Goal: Task Accomplishment & Management: Complete application form

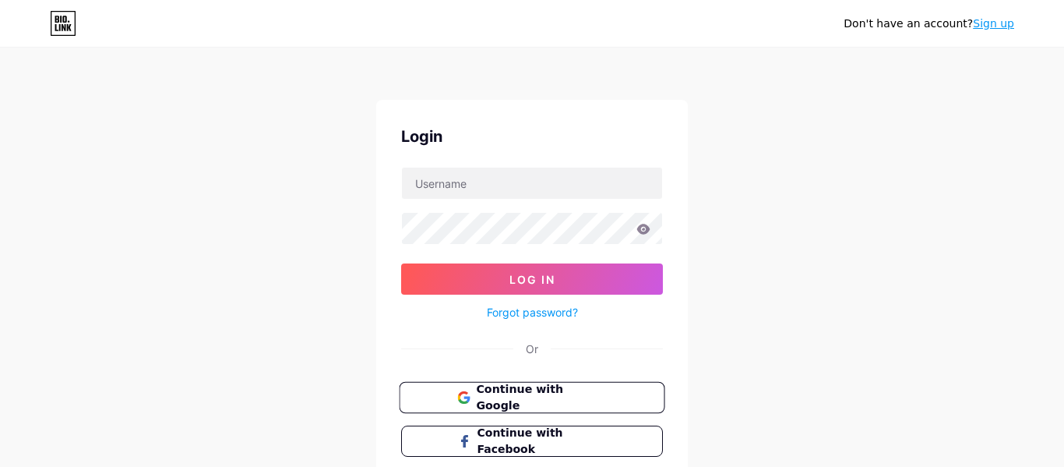
click at [636, 400] on button "Continue with Google" at bounding box center [532, 398] width 266 height 32
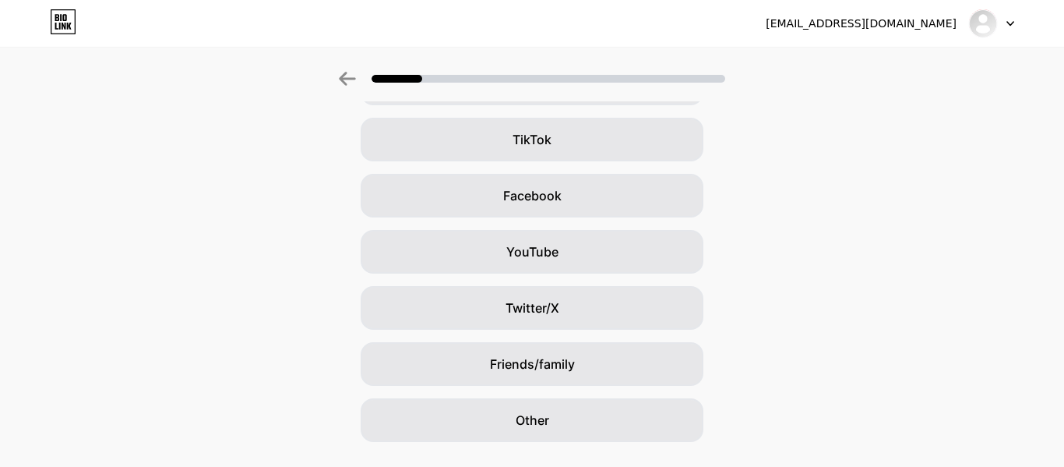
scroll to position [171, 0]
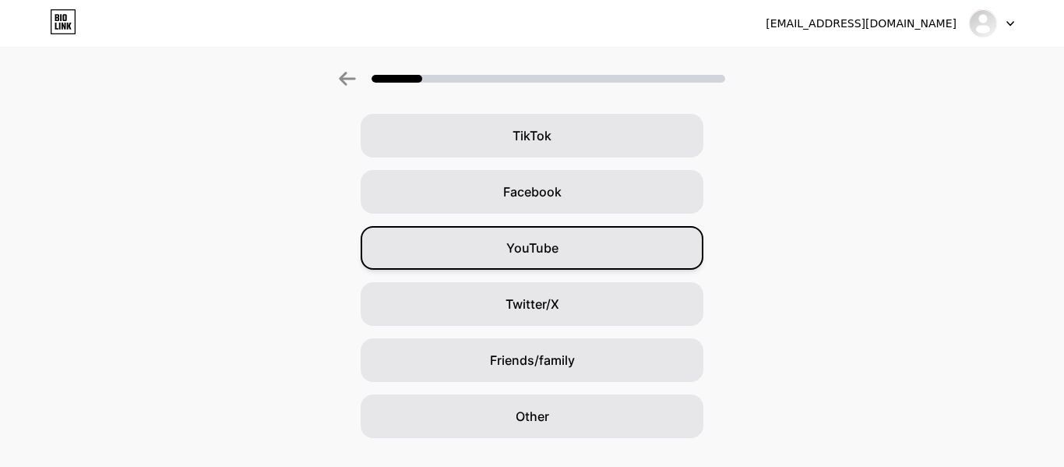
click at [595, 249] on div "YouTube" at bounding box center [532, 248] width 343 height 44
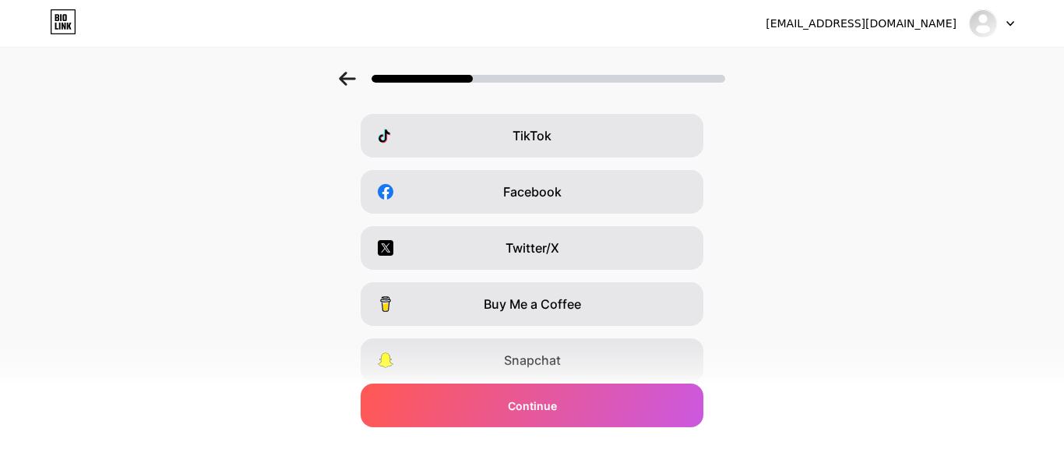
scroll to position [0, 0]
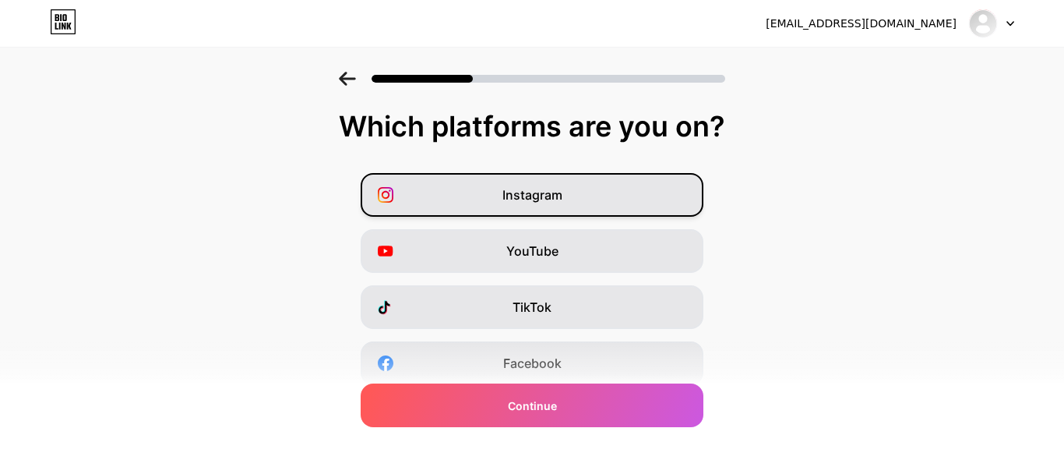
click at [598, 206] on div "Instagram" at bounding box center [532, 195] width 343 height 44
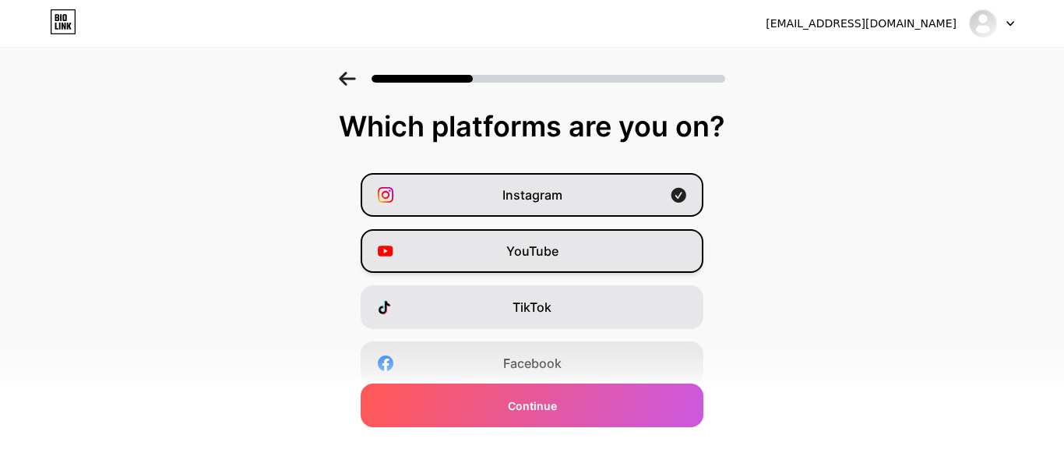
click at [609, 245] on div "YouTube" at bounding box center [532, 251] width 343 height 44
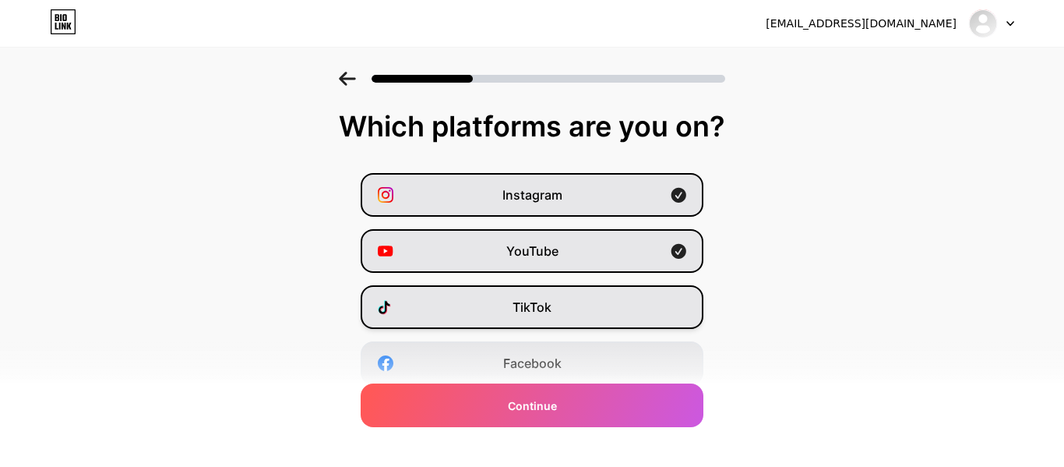
click at [610, 294] on div "TikTok" at bounding box center [532, 307] width 343 height 44
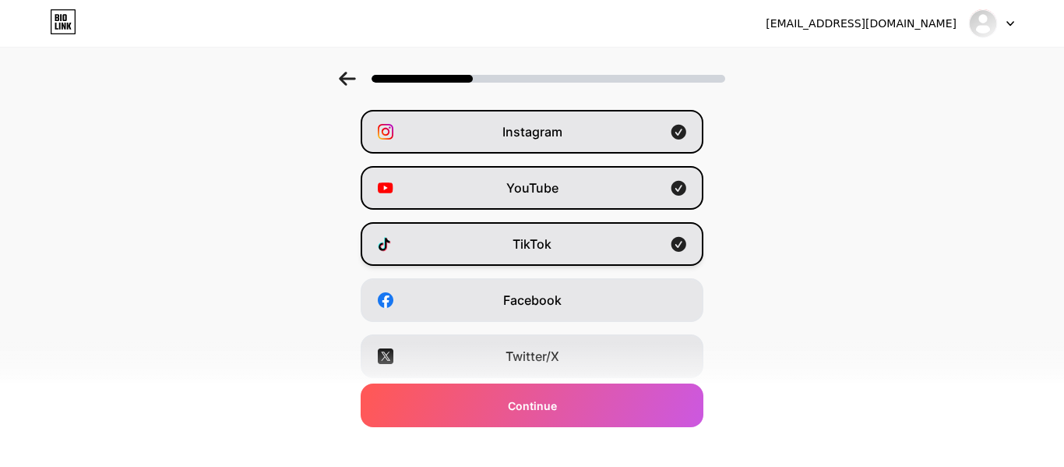
scroll to position [69, 0]
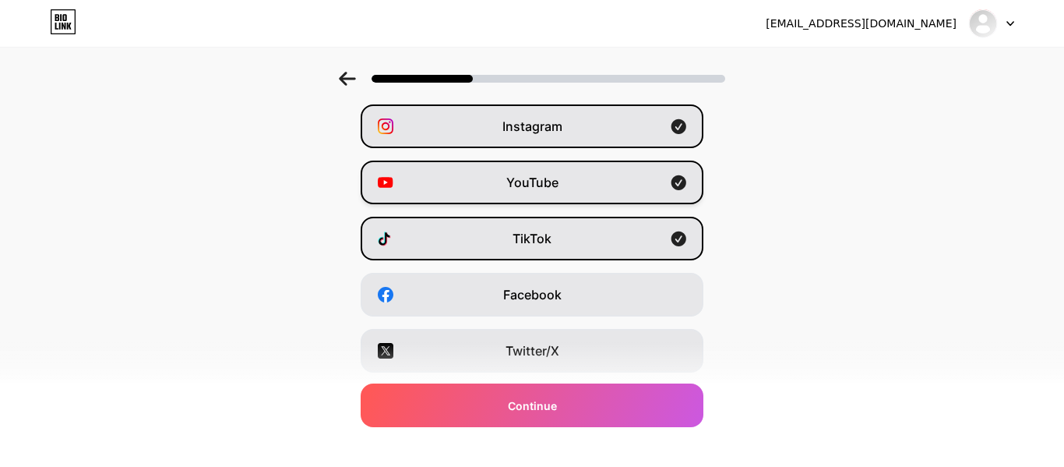
click at [528, 174] on span "YouTube" at bounding box center [532, 182] width 52 height 19
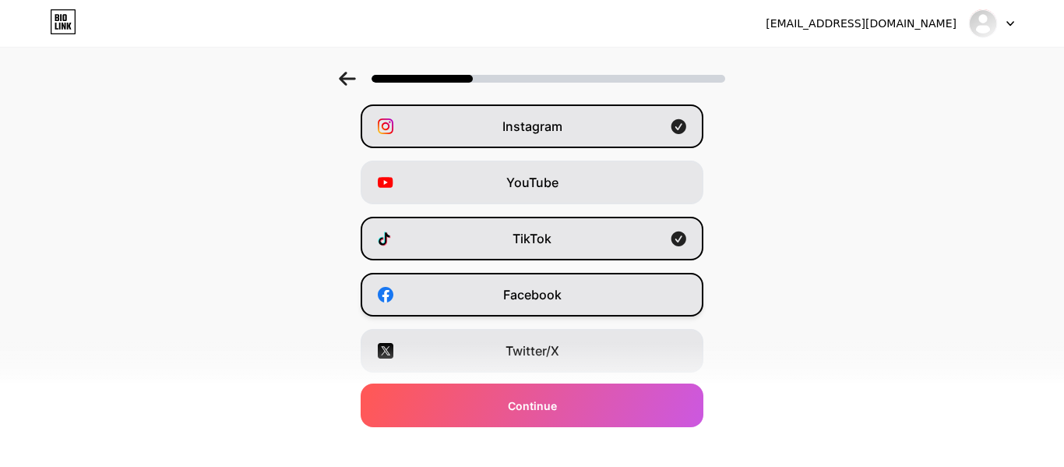
click at [577, 312] on div "Facebook" at bounding box center [532, 295] width 343 height 44
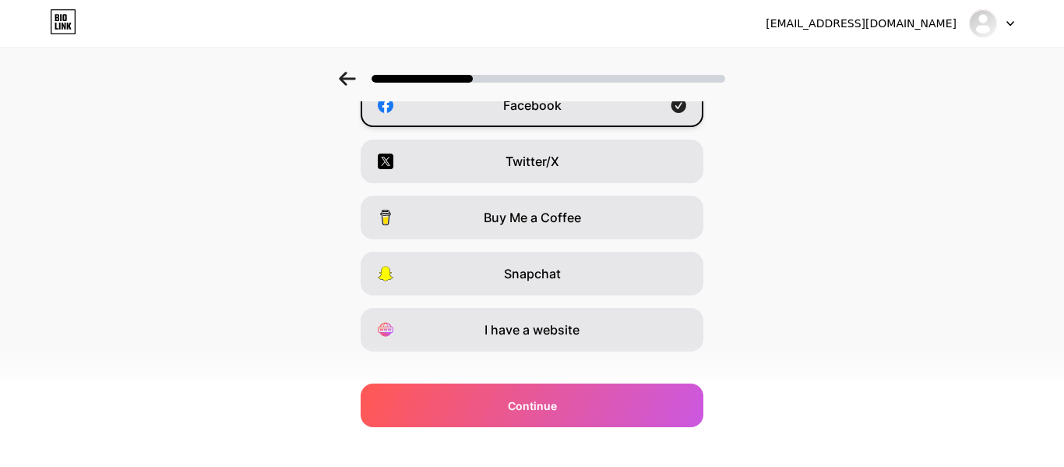
scroll to position [283, 0]
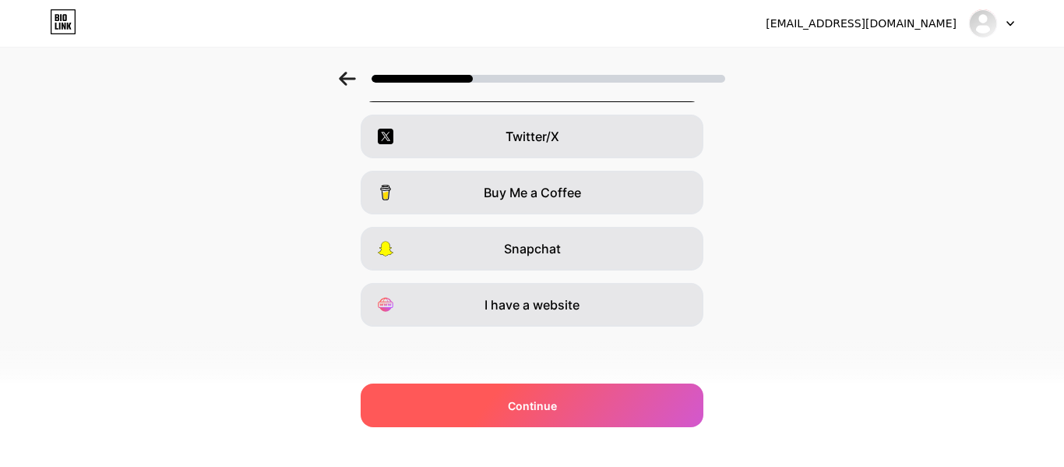
click at [600, 399] on div "Continue" at bounding box center [532, 405] width 343 height 44
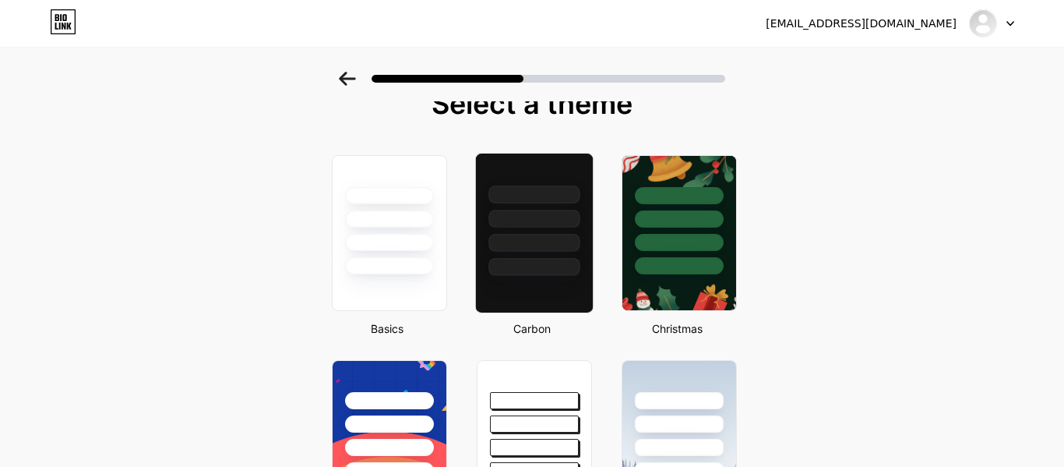
scroll to position [19, 0]
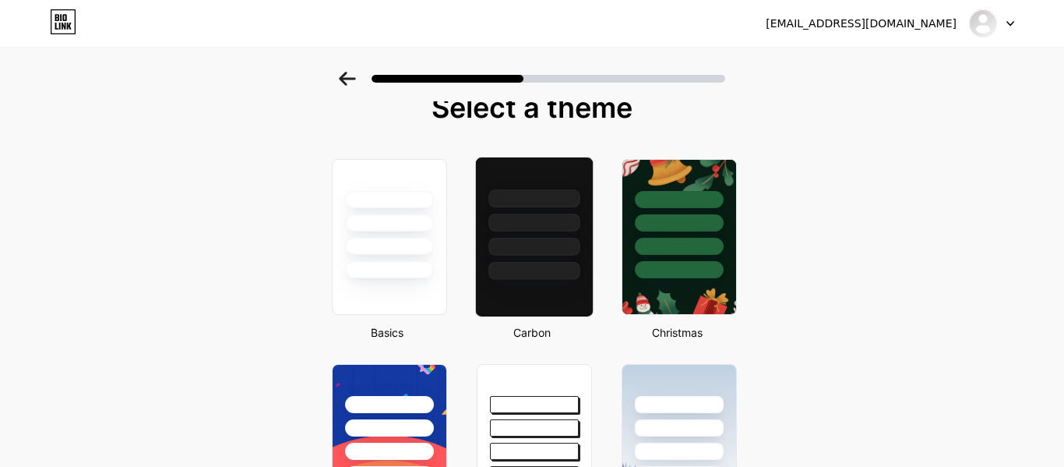
click at [512, 263] on div at bounding box center [533, 271] width 91 height 18
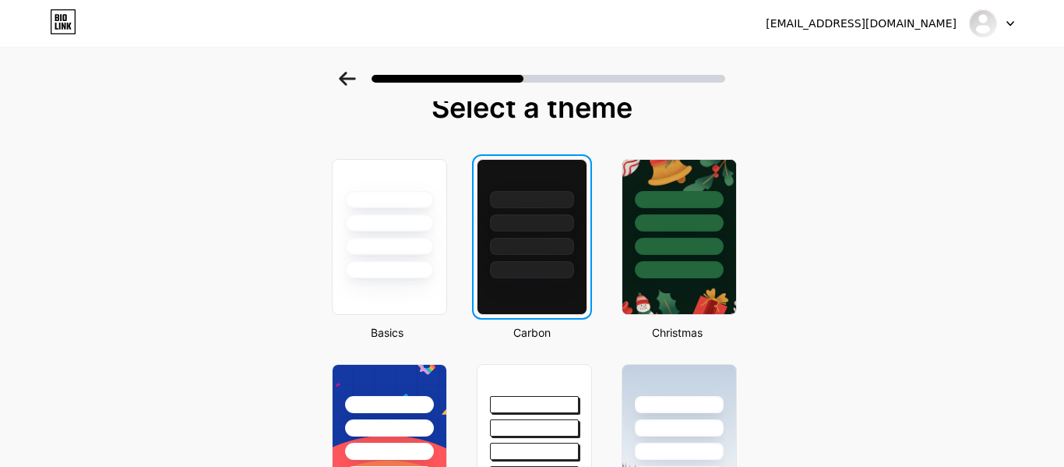
scroll to position [0, 0]
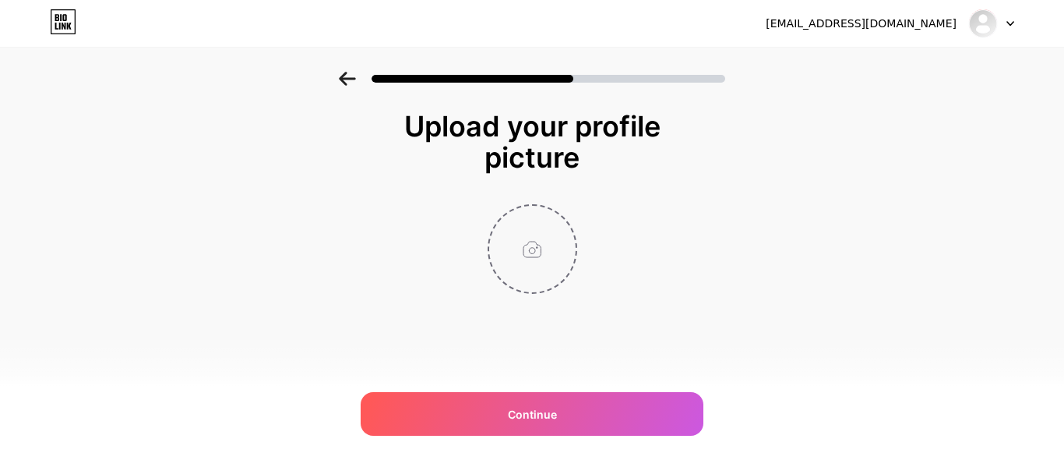
click at [513, 263] on input "file" at bounding box center [532, 249] width 86 height 86
type input "C:\fakepath\WhatsApp Image [DATE] 6.01.10 PM.jpeg"
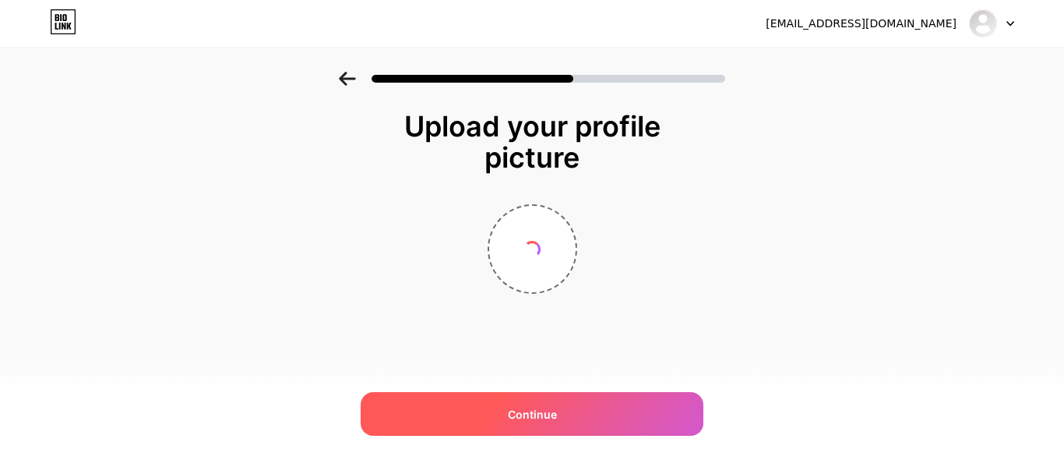
click at [612, 422] on div "Continue" at bounding box center [532, 414] width 343 height 44
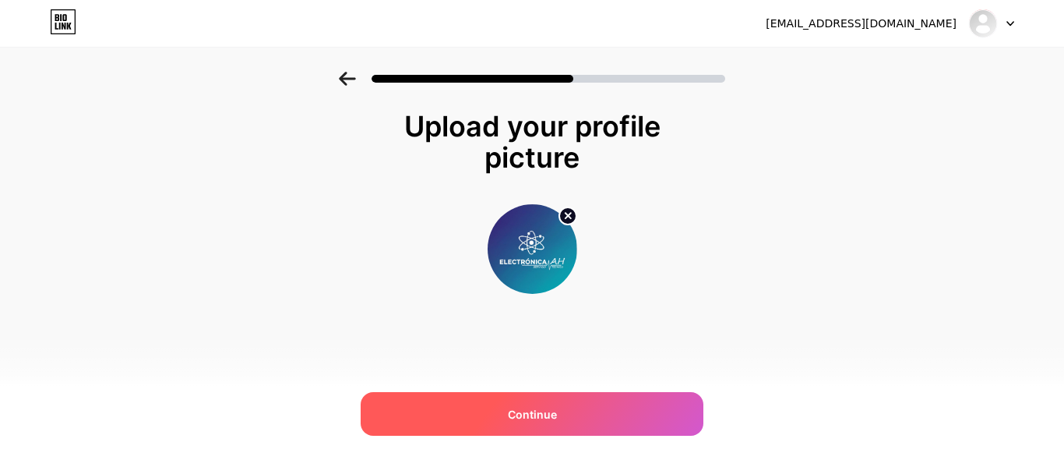
click at [613, 422] on div "Continue" at bounding box center [532, 414] width 343 height 44
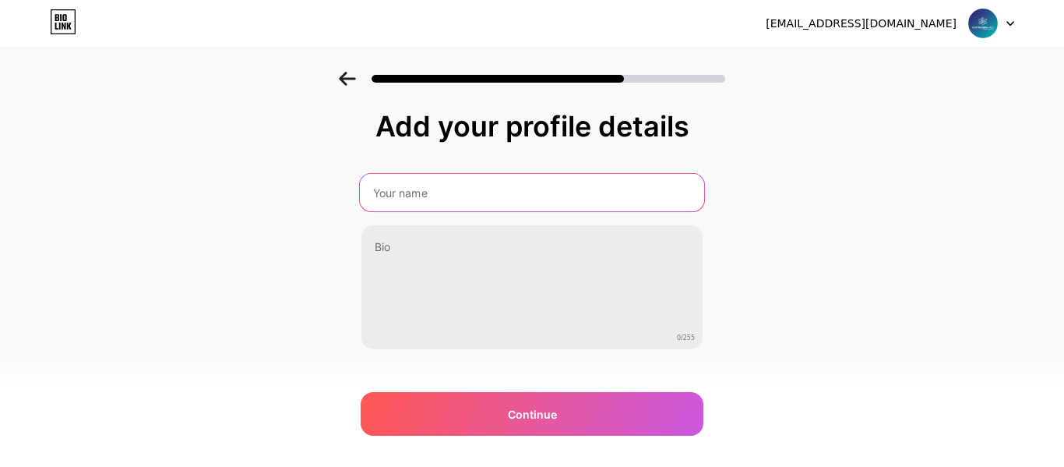
click at [506, 196] on input "text" at bounding box center [532, 192] width 344 height 37
type input "e"
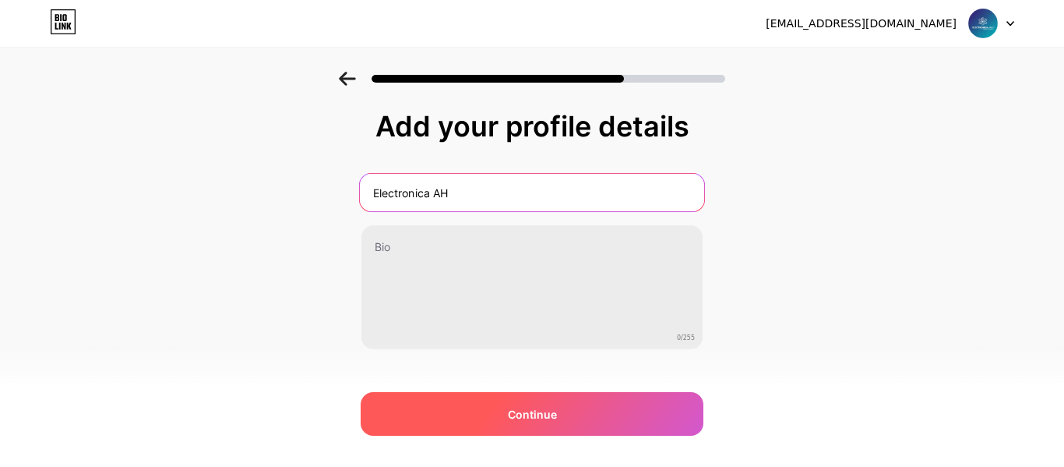
type input "Electronica AH"
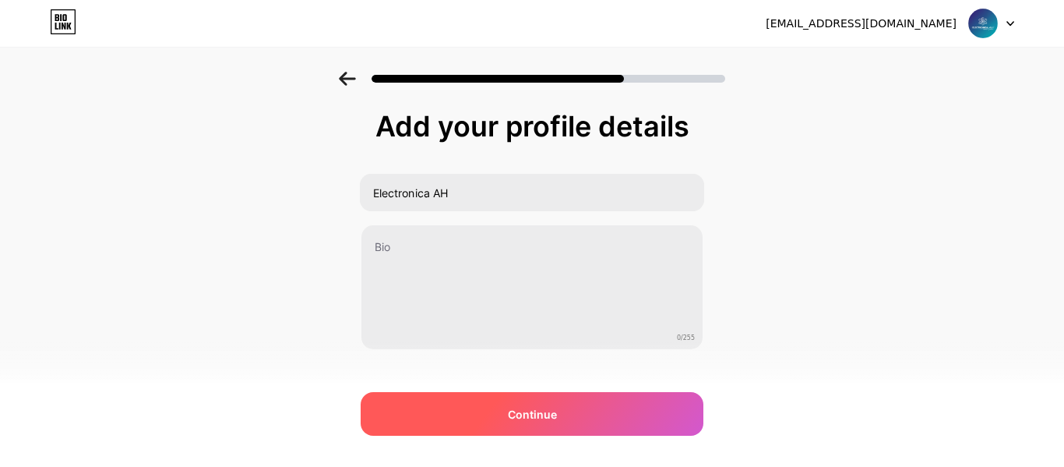
click at [548, 397] on div "Continue" at bounding box center [532, 414] width 343 height 44
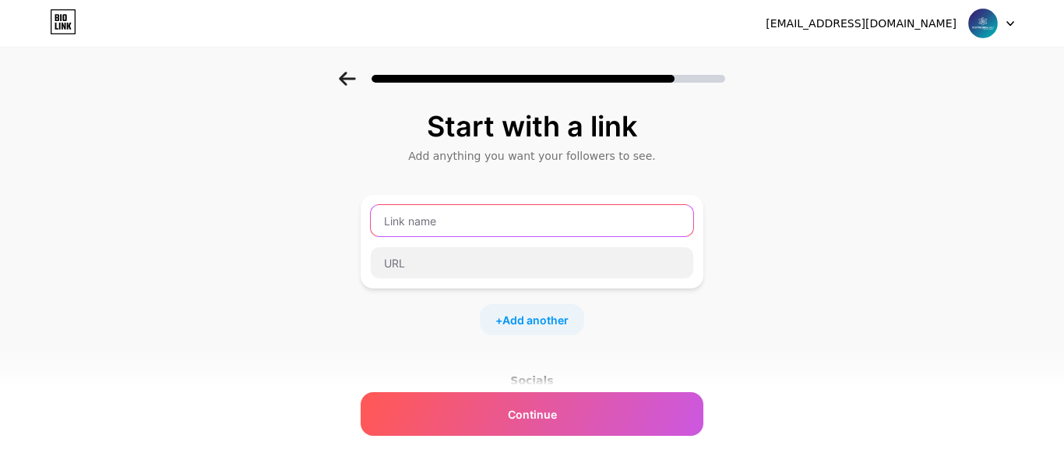
click at [582, 219] on input "text" at bounding box center [532, 220] width 323 height 31
type input "w"
